Goal: Task Accomplishment & Management: Complete application form

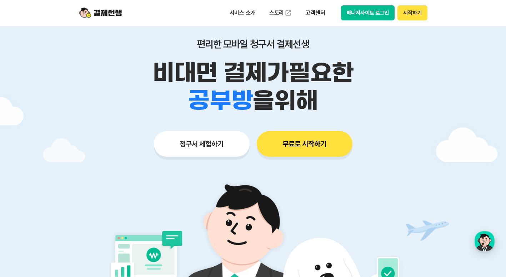
scroll to position [31, 0]
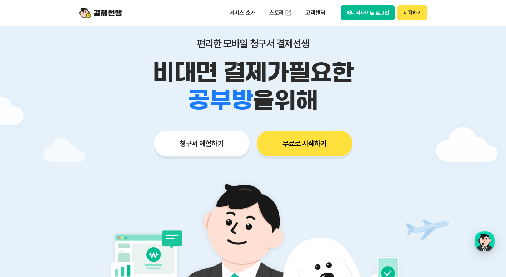
click at [225, 142] on button "청구서 체험하기" at bounding box center [202, 143] width 96 height 26
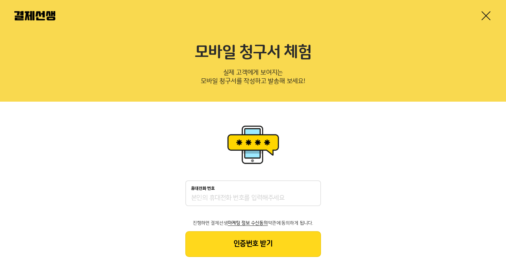
click at [225, 205] on div "휴대전화 번호" at bounding box center [253, 193] width 136 height 26
click at [225, 198] on input "휴대전화 번호" at bounding box center [253, 198] width 124 height 9
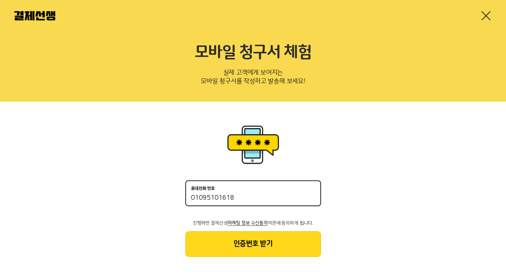
type input "01095101618"
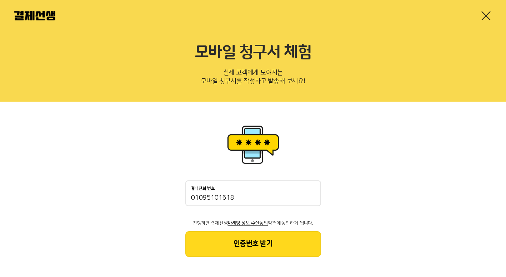
click at [258, 243] on button "인증번호 받기" at bounding box center [253, 244] width 136 height 26
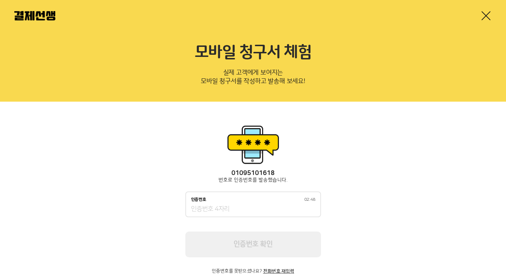
click at [244, 210] on input "인증번호 02:48" at bounding box center [253, 209] width 124 height 9
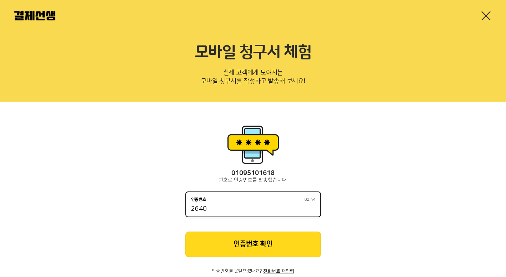
type input "2640"
click at [262, 246] on button "인증번호 확인" at bounding box center [253, 244] width 136 height 26
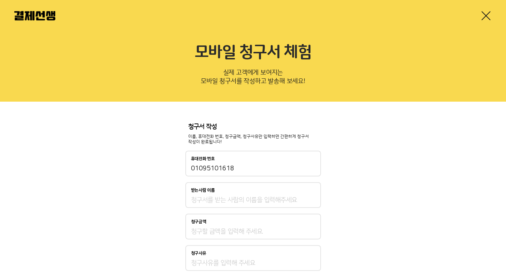
click at [242, 199] on input "받는사람 이름" at bounding box center [253, 199] width 124 height 9
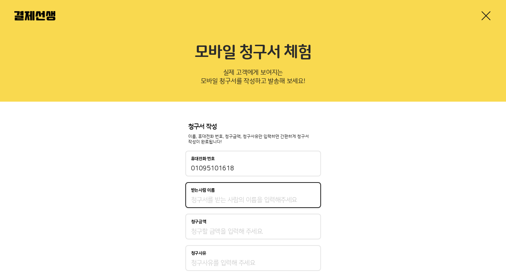
type input "[PERSON_NAME]"
click at [199, 232] on input "청구금액" at bounding box center [253, 231] width 124 height 9
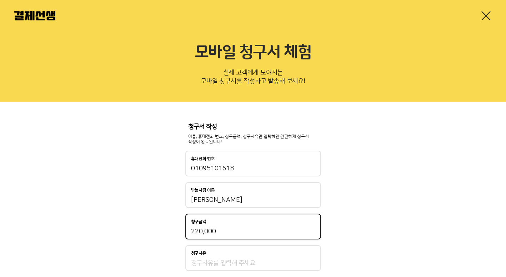
type input "220,000"
click at [205, 265] on input "청구사유" at bounding box center [253, 262] width 124 height 9
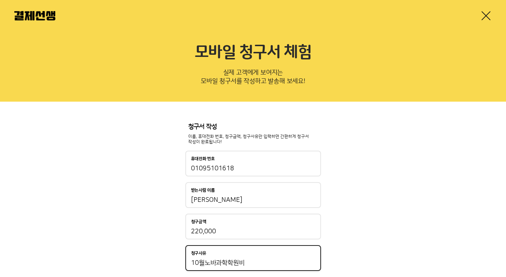
scroll to position [55, 0]
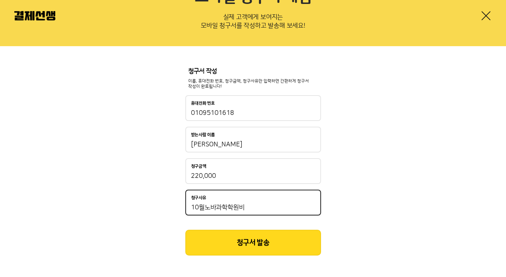
type input "10월노바과학학원비"
click at [262, 240] on button "청구서 발송" at bounding box center [253, 242] width 136 height 26
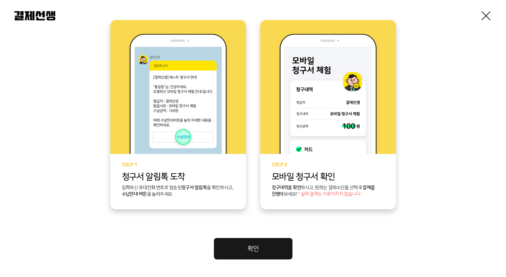
scroll to position [185, 0]
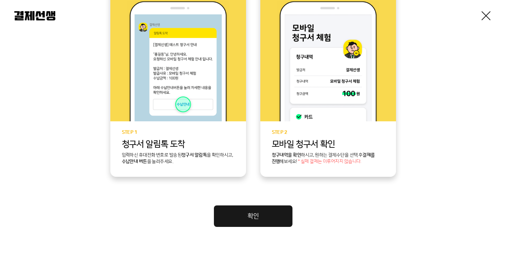
click at [256, 219] on link "확인" at bounding box center [253, 215] width 79 height 21
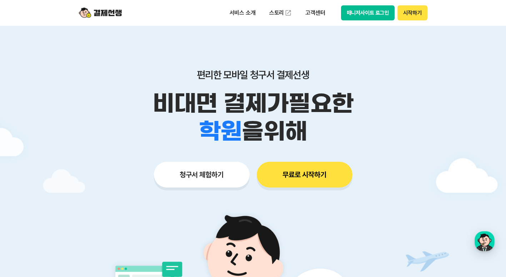
click at [296, 174] on button "무료로 시작하기" at bounding box center [305, 175] width 96 height 26
